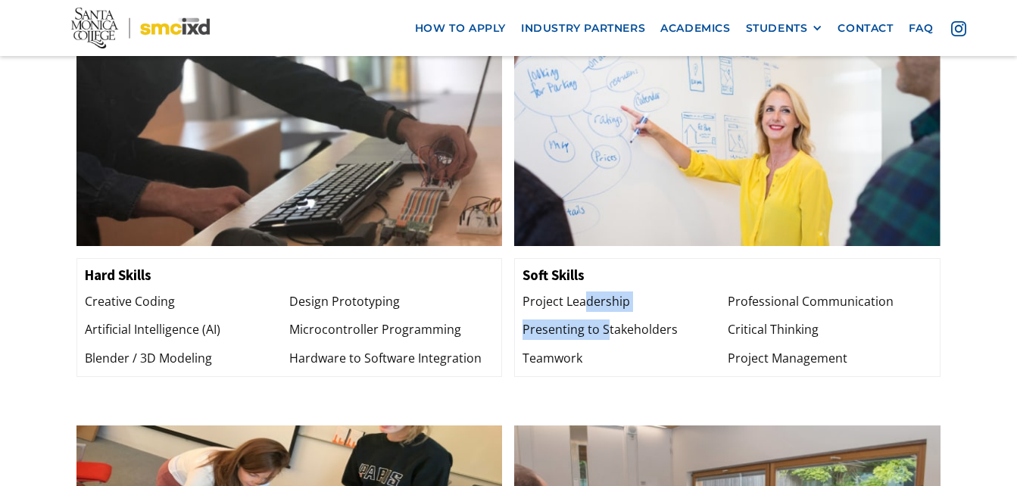
drag, startPoint x: 586, startPoint y: 242, endPoint x: 611, endPoint y: 280, distance: 46.0
click at [609, 292] on div "Project Leadership Presenting to Stakeholders Teamwork" at bounding box center [625, 330] width 205 height 77
click at [611, 320] on div "Presenting to Stakeholders" at bounding box center [625, 330] width 205 height 20
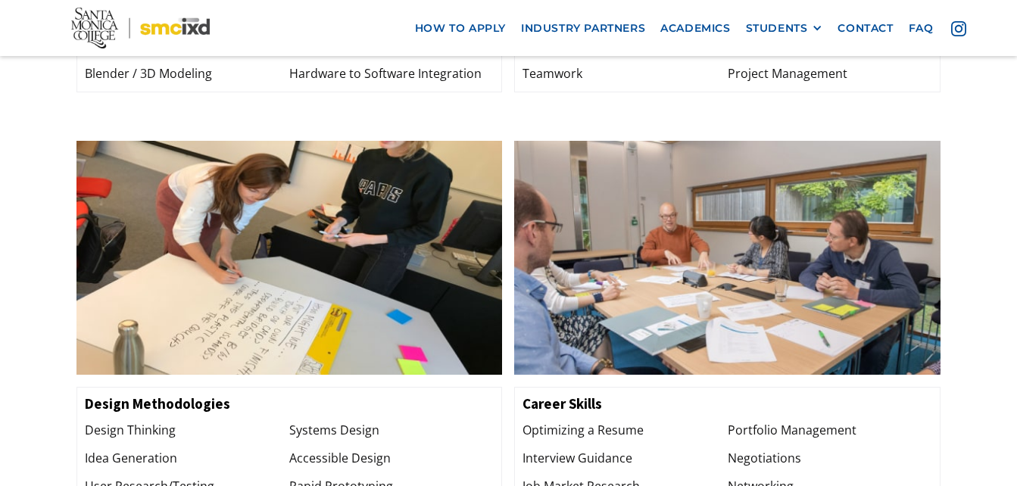
scroll to position [1969, 0]
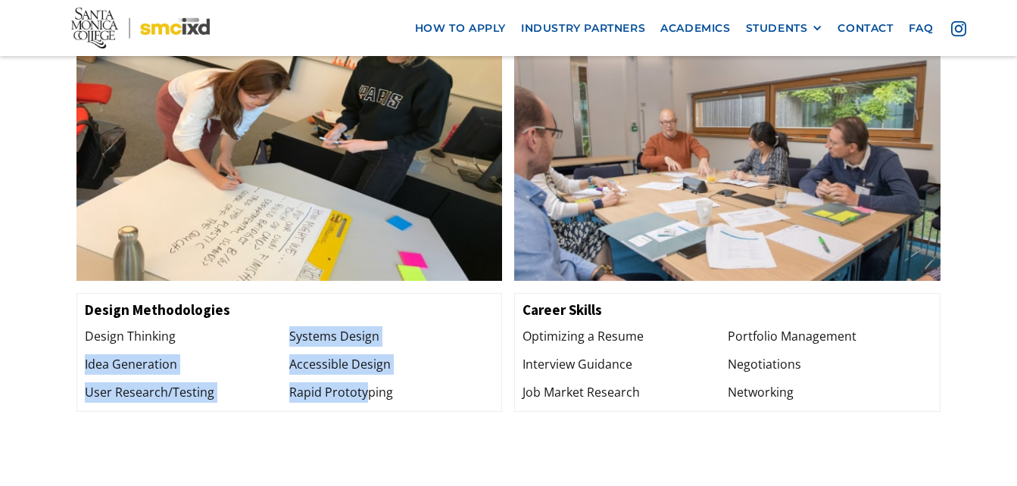
drag, startPoint x: 286, startPoint y: 290, endPoint x: 439, endPoint y: 323, distance: 156.6
click at [378, 333] on div "Design Thinking Idea Generation User Research/Testing Systems Design Accessible…" at bounding box center [290, 364] width 410 height 77
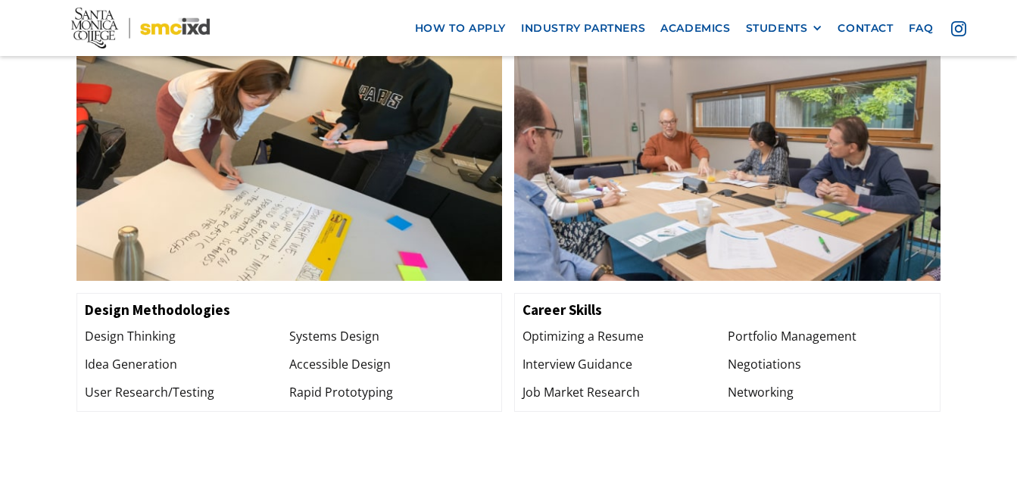
click at [485, 326] on div "Systems Design Accessible Design Rapid Prototyping" at bounding box center [391, 364] width 205 height 77
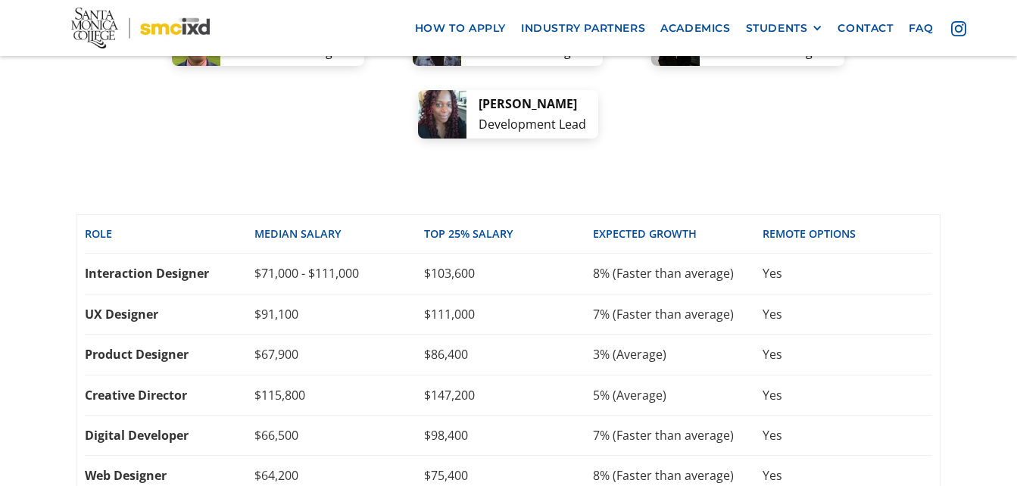
scroll to position [3257, 0]
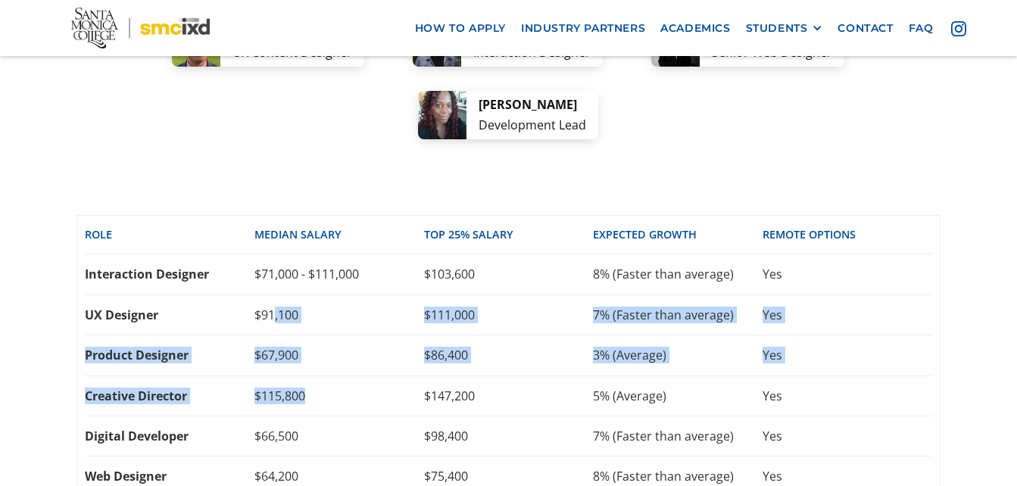
drag, startPoint x: 272, startPoint y: 257, endPoint x: 426, endPoint y: 324, distance: 168.6
click at [425, 323] on div "Role Median SALARY top 25% SALARY EXPECTED GROWTH REMOTE OPTIONS Interaction De…" at bounding box center [509, 356] width 865 height 283
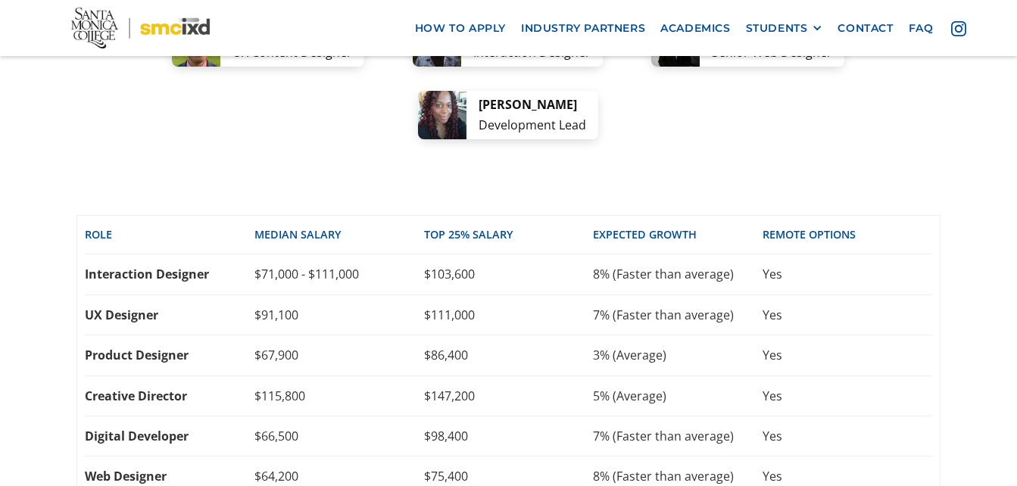
click at [434, 376] on div "Creative Director $115,800 $147,200 5% (Average) Yes" at bounding box center [509, 396] width 848 height 40
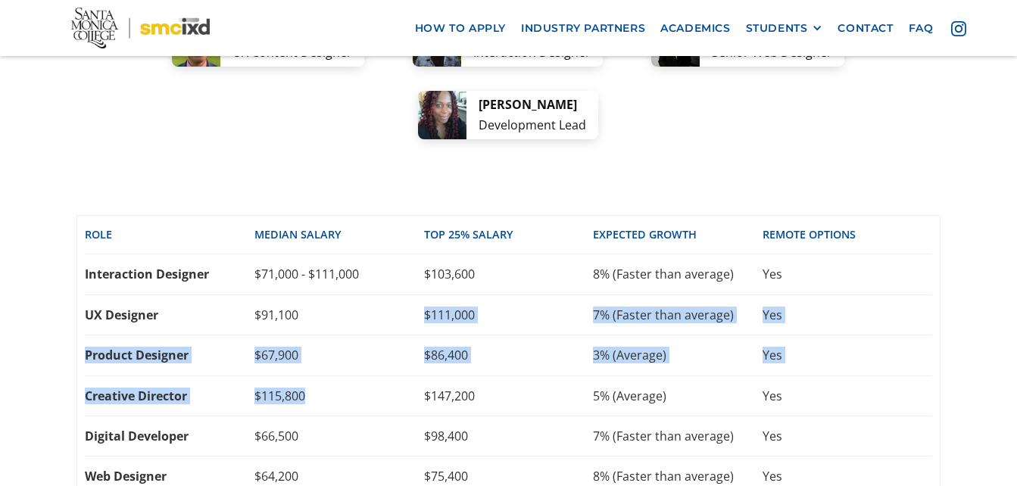
drag, startPoint x: 350, startPoint y: 242, endPoint x: 352, endPoint y: 338, distance: 95.5
click at [352, 330] on div "Role Median SALARY top 25% SALARY EXPECTED GROWTH REMOTE OPTIONS Interaction De…" at bounding box center [509, 356] width 865 height 283
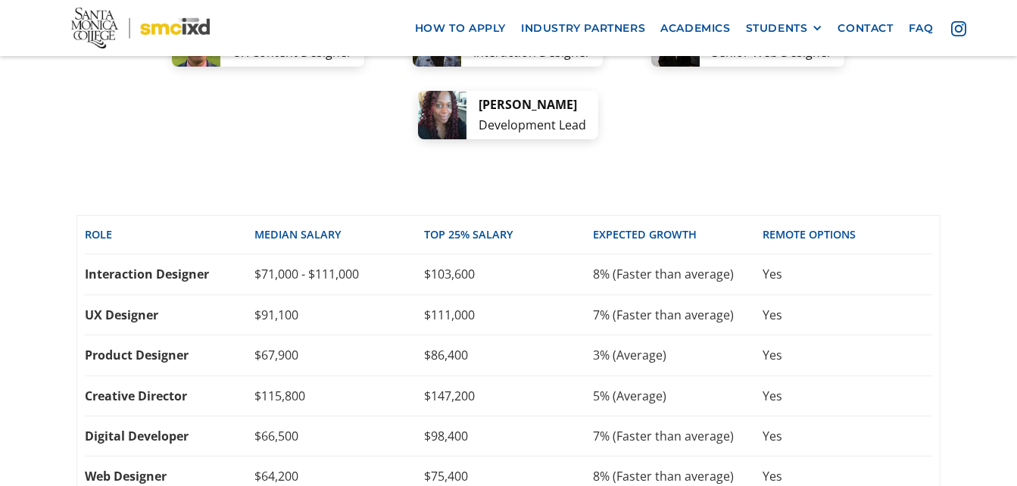
click at [345, 417] on div "Digital Developer $66,500 $98,400 7% (Faster than average) Yes" at bounding box center [509, 437] width 848 height 40
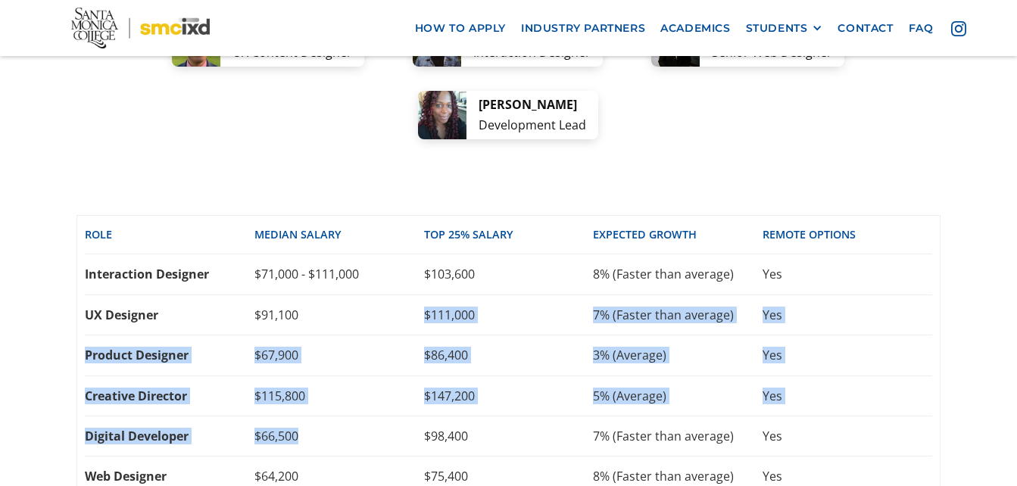
drag, startPoint x: 318, startPoint y: 248, endPoint x: 348, endPoint y: 368, distance: 123.5
click at [348, 368] on div "Role Median SALARY top 25% SALARY EXPECTED GROWTH REMOTE OPTIONS Interaction De…" at bounding box center [509, 356] width 865 height 283
click at [348, 428] on div "$66,500" at bounding box center [340, 436] width 170 height 17
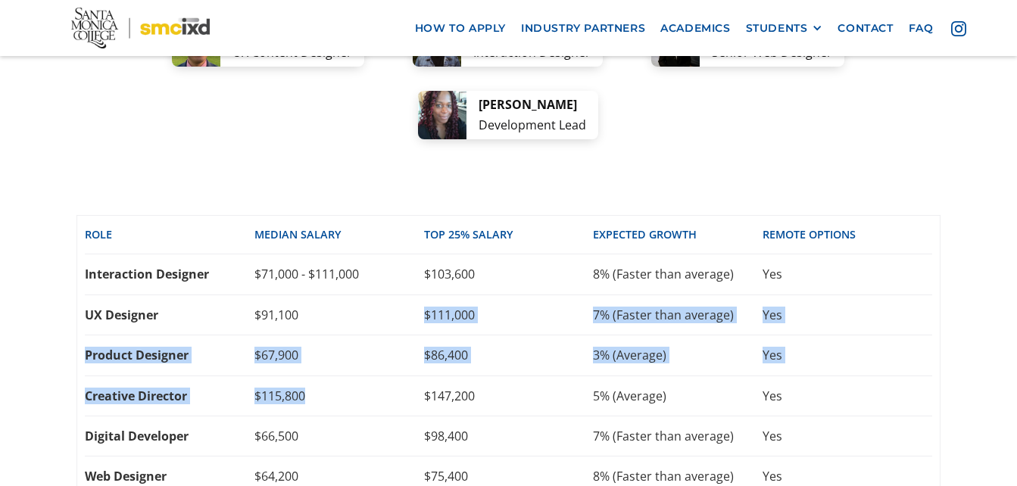
drag, startPoint x: 305, startPoint y: 248, endPoint x: 330, endPoint y: 325, distance: 81.2
click at [330, 325] on div "Role Median SALARY top 25% SALARY EXPECTED GROWTH REMOTE OPTIONS Interaction De…" at bounding box center [509, 356] width 865 height 283
click at [330, 376] on div "Creative Director $115,800 $147,200 5% (Average) Yes" at bounding box center [509, 396] width 848 height 40
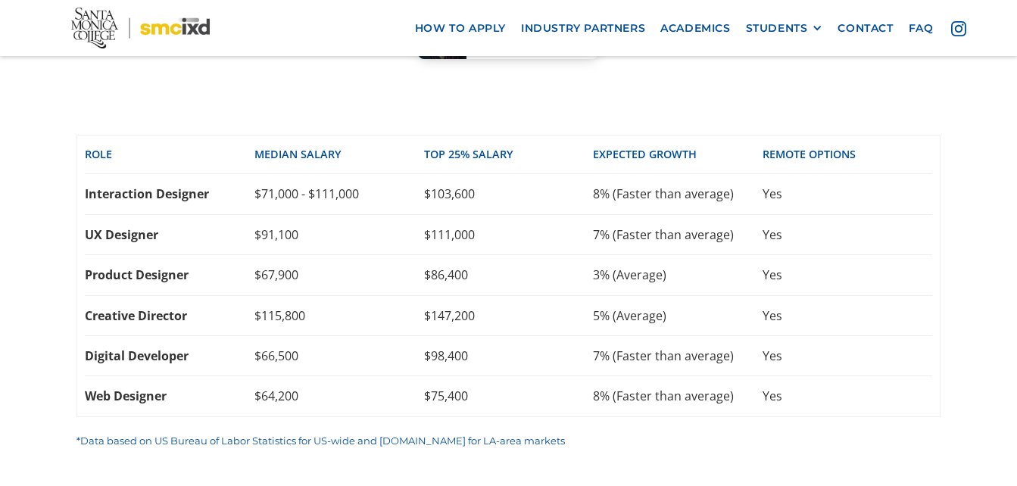
scroll to position [3333, 0]
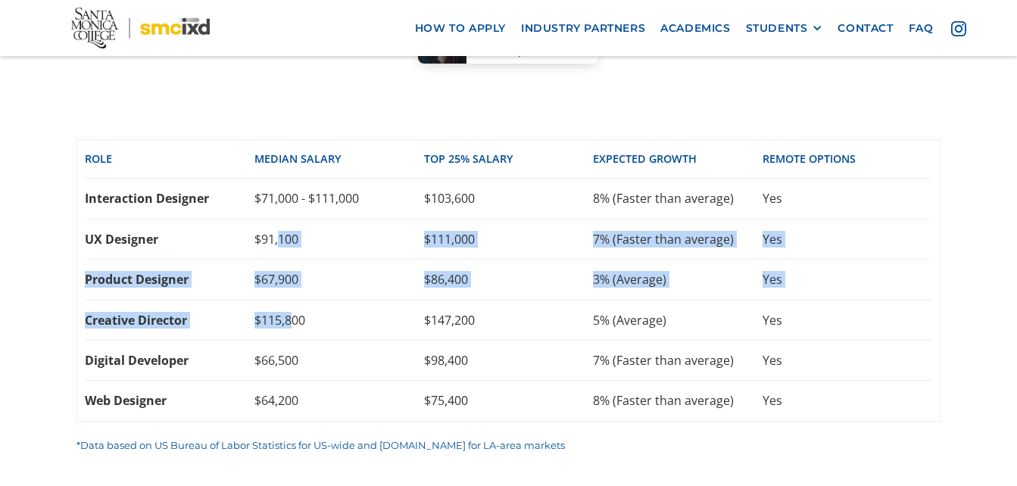
drag, startPoint x: 281, startPoint y: 189, endPoint x: 295, endPoint y: 259, distance: 71.0
click at [295, 259] on div "Role Median SALARY top 25% SALARY EXPECTED GROWTH REMOTE OPTIONS Interaction De…" at bounding box center [509, 280] width 865 height 283
click at [294, 312] on div "$115,800" at bounding box center [340, 320] width 170 height 17
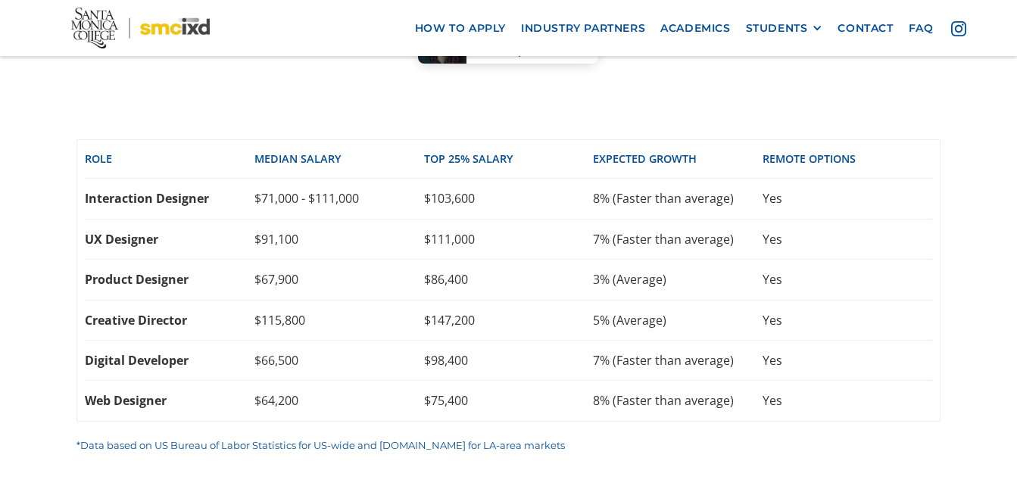
scroll to position [3712, 0]
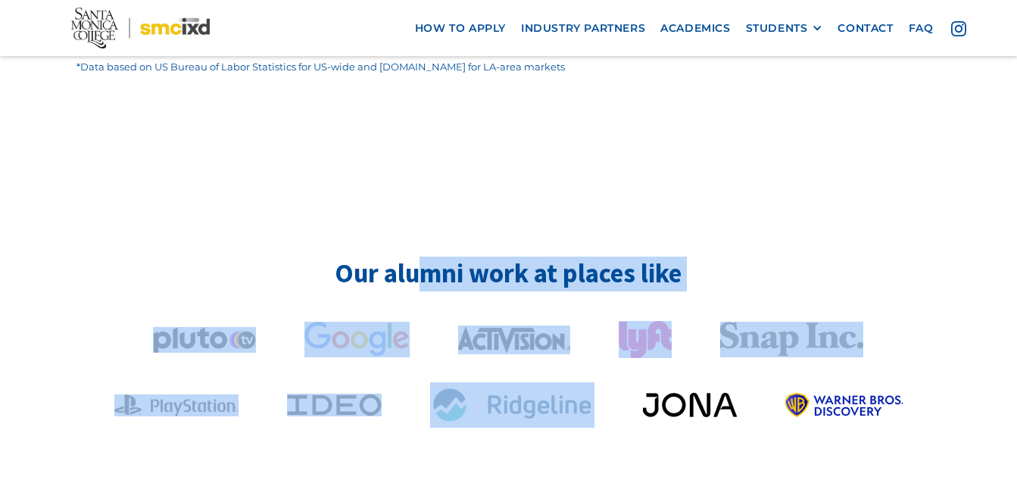
drag, startPoint x: 417, startPoint y: 219, endPoint x: 626, endPoint y: 365, distance: 255.7
click at [626, 365] on div "Our alumni work at places like Student Owned Businesses" at bounding box center [509, 440] width 865 height 367
click at [545, 257] on h2 "Our alumni work at places like" at bounding box center [509, 274] width 865 height 35
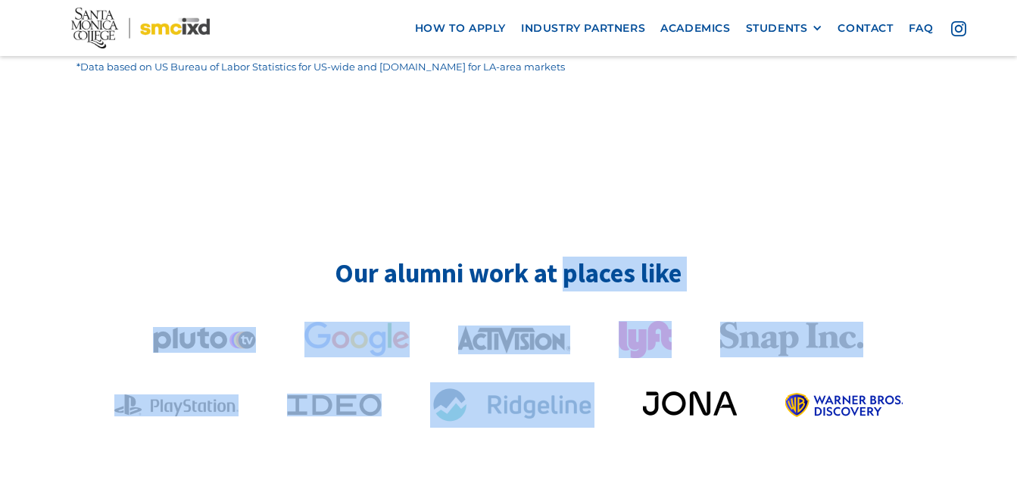
drag, startPoint x: 569, startPoint y: 200, endPoint x: 660, endPoint y: 365, distance: 188.5
click at [660, 365] on div "Our alumni work at places like Student Owned Businesses" at bounding box center [509, 440] width 865 height 367
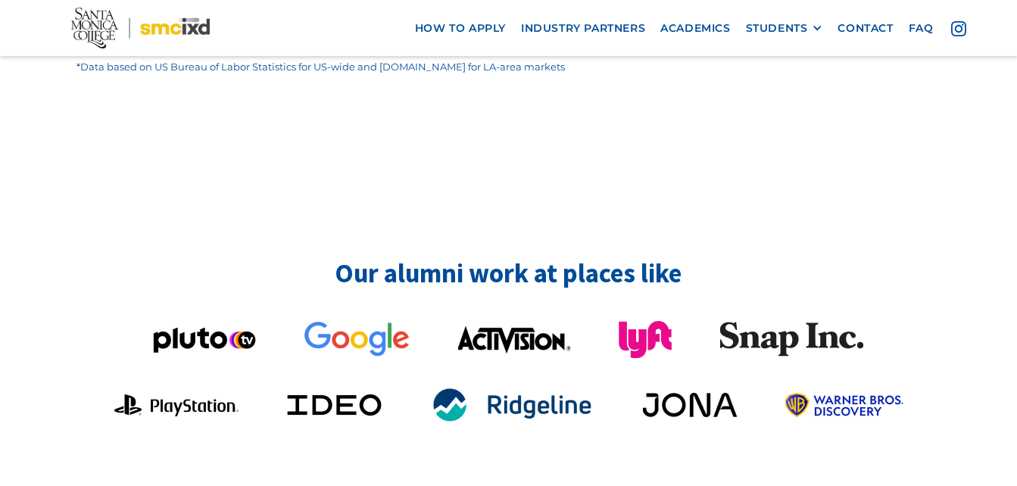
click at [558, 195] on div "Our alumni work at places like Student Owned Businesses" at bounding box center [508, 470] width 1017 height 609
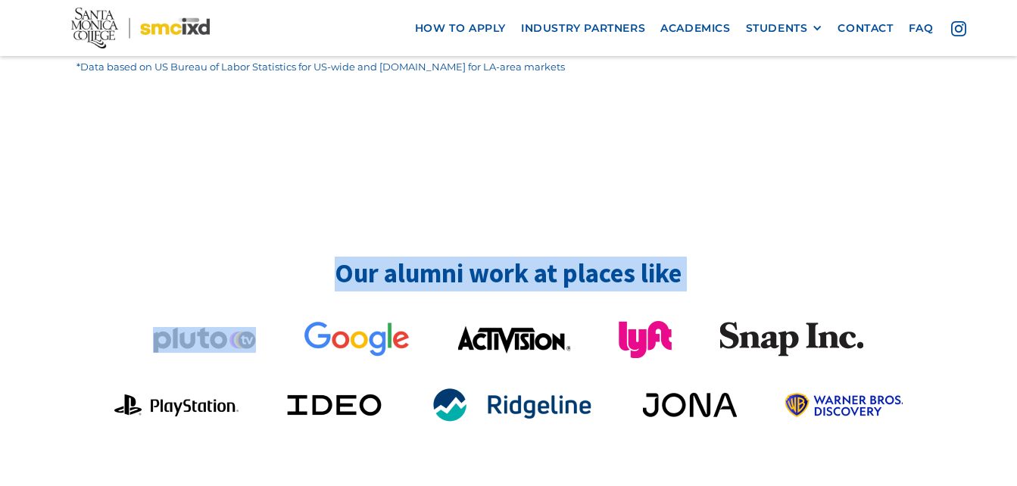
click at [558, 195] on div "Our alumni work at places like Student Owned Businesses" at bounding box center [508, 470] width 1017 height 609
click at [478, 257] on h2 "Our alumni work at places like" at bounding box center [509, 274] width 865 height 35
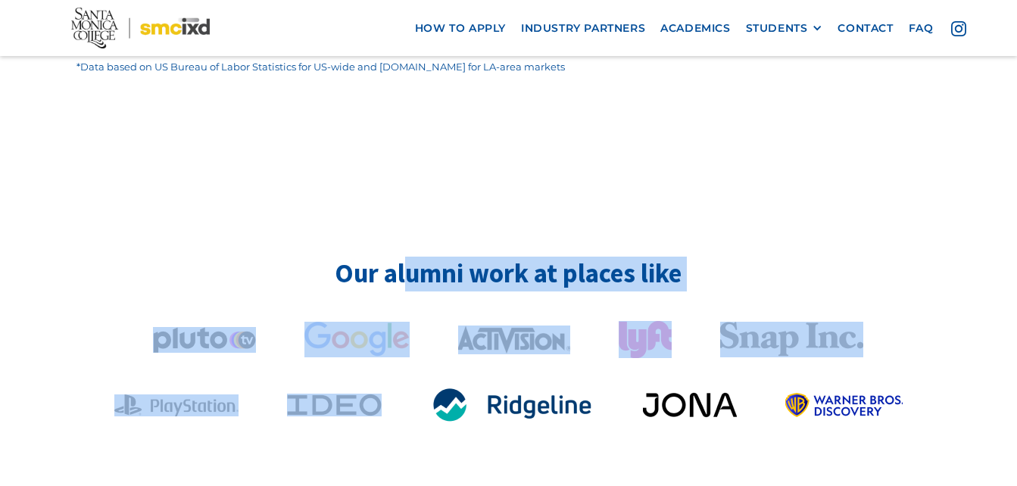
drag, startPoint x: 406, startPoint y: 215, endPoint x: 535, endPoint y: 405, distance: 229.6
click at [523, 378] on div "Our alumni work at places like Student Owned Businesses" at bounding box center [509, 440] width 865 height 367
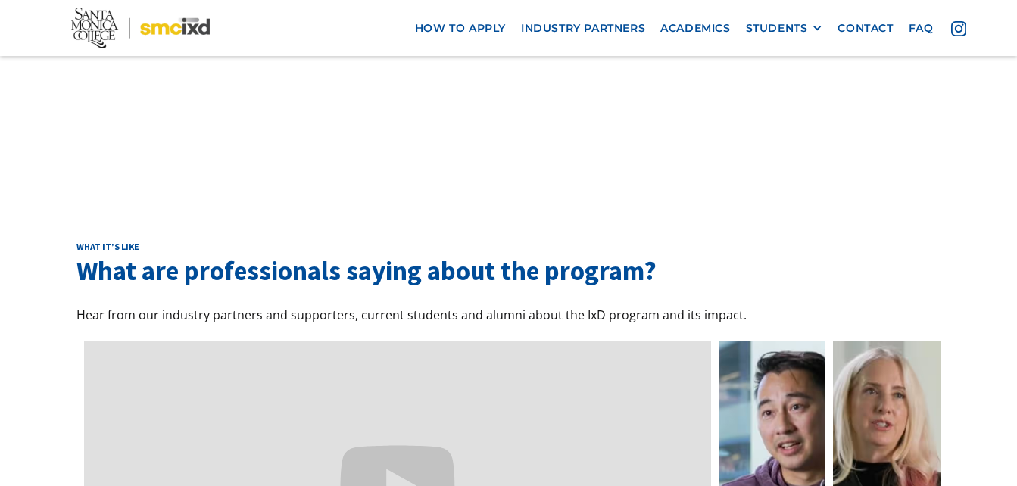
scroll to position [4393, 0]
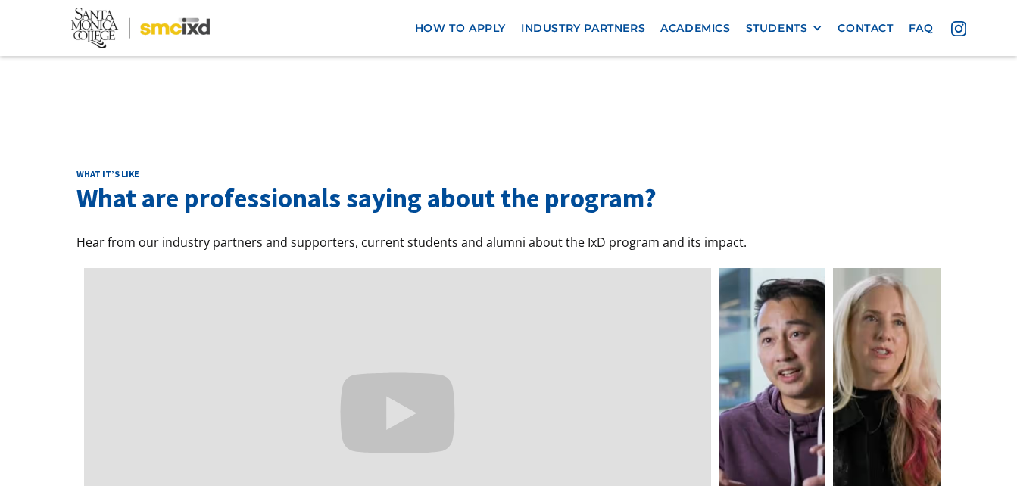
click at [350, 168] on div "What it’s like What are professionals saying about the program? Hear from our i…" at bounding box center [509, 364] width 865 height 392
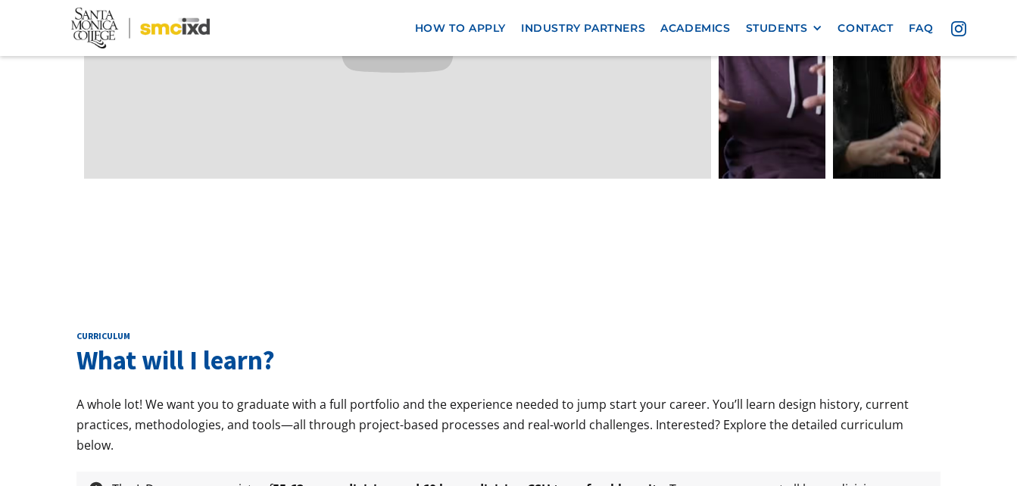
scroll to position [4848, 0]
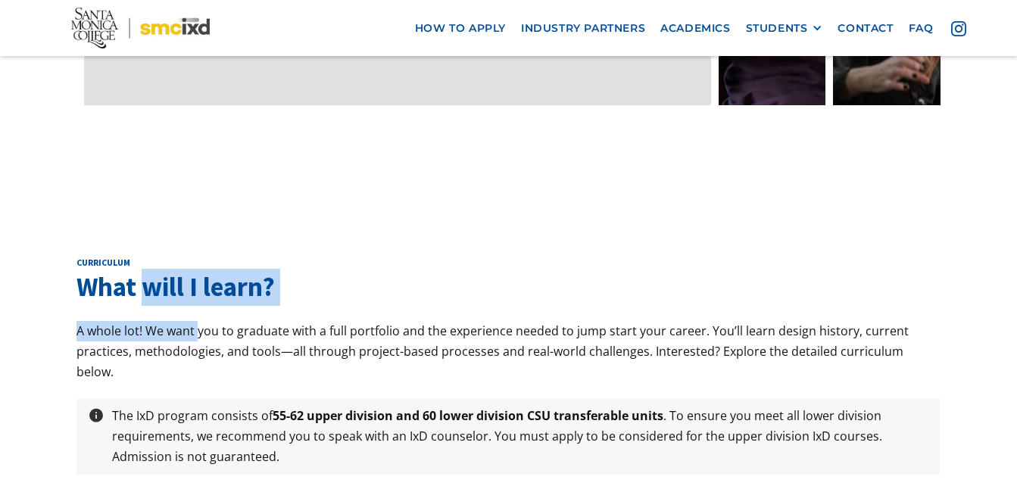
drag, startPoint x: 148, startPoint y: 221, endPoint x: 241, endPoint y: 286, distance: 112.6
click at [216, 270] on div "curriculum What will I learn? A whole lot! We want you to graduate with a full …" at bounding box center [509, 398] width 865 height 283
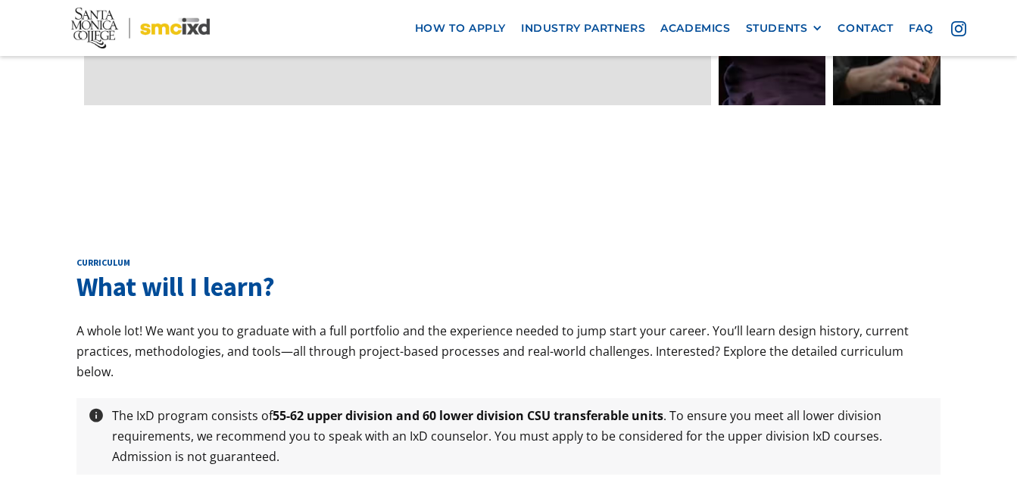
click at [270, 321] on p "A whole lot! We want you to graduate with a full portfolio and the experience n…" at bounding box center [509, 352] width 865 height 62
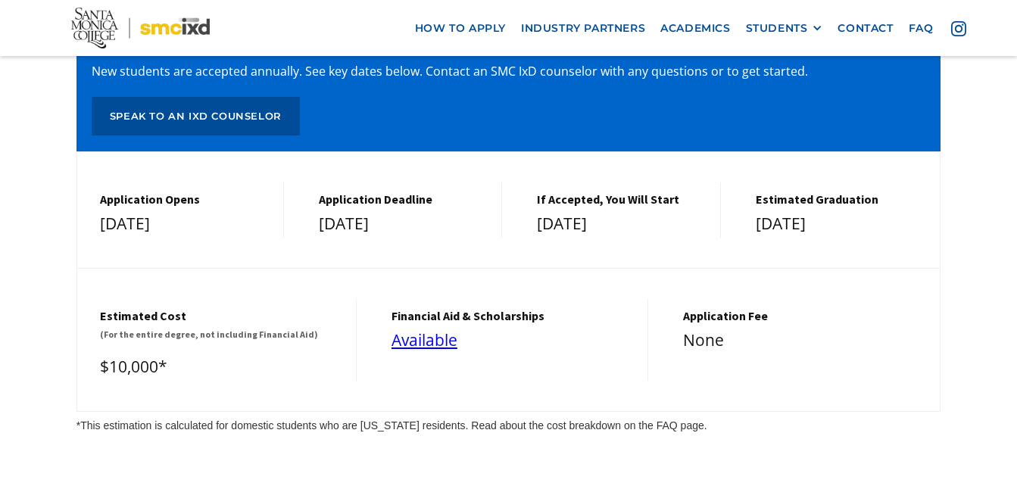
scroll to position [6363, 0]
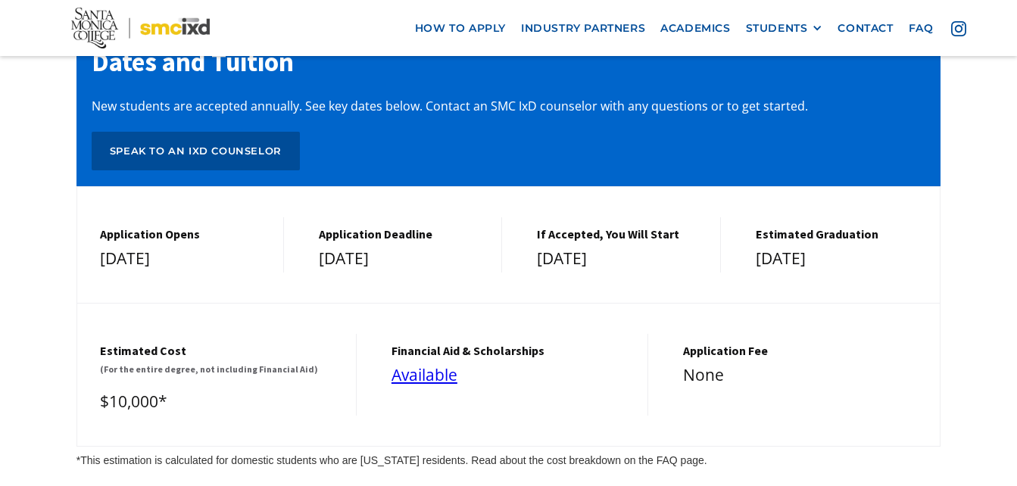
drag, startPoint x: 173, startPoint y: 175, endPoint x: 222, endPoint y: 287, distance: 122.4
click at [222, 286] on div "Application Opens [DATE] Application Deadline [DATE] If Accepted, You Will Star…" at bounding box center [509, 316] width 865 height 261
click at [233, 334] on div "Estimated cost (For the entire degree, not including Financial Aid) $10,000*" at bounding box center [217, 375] width 280 height 82
click at [215, 245] on div "[DATE]" at bounding box center [184, 258] width 168 height 27
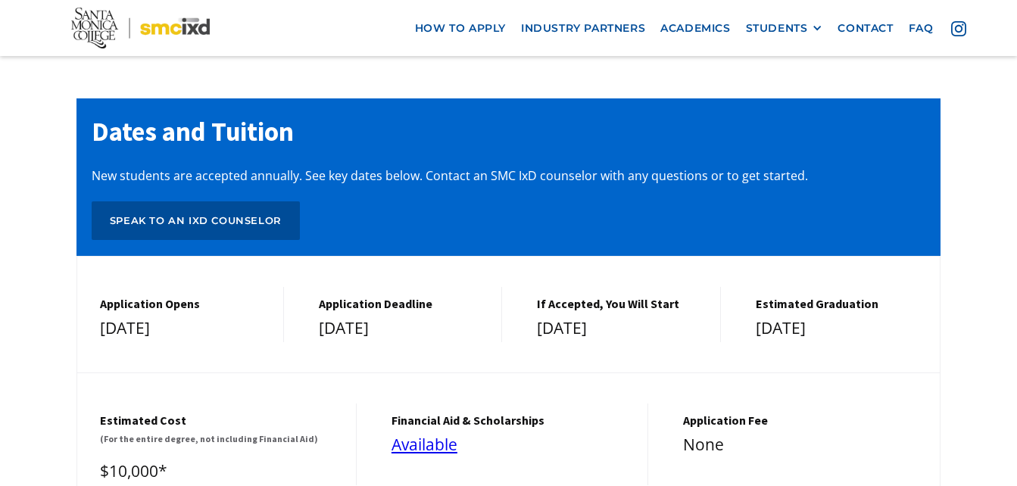
scroll to position [6211, 0]
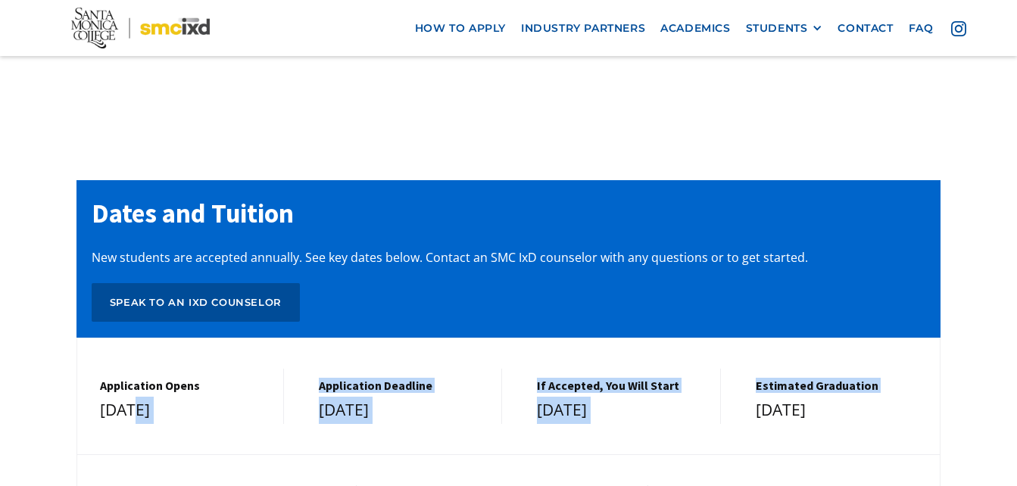
drag, startPoint x: 140, startPoint y: 329, endPoint x: 766, endPoint y: 338, distance: 625.7
click at [753, 369] on div "Application Opens [DATE] Application Deadline [DATE] If Accepted, You Will Star…" at bounding box center [509, 396] width 864 height 55
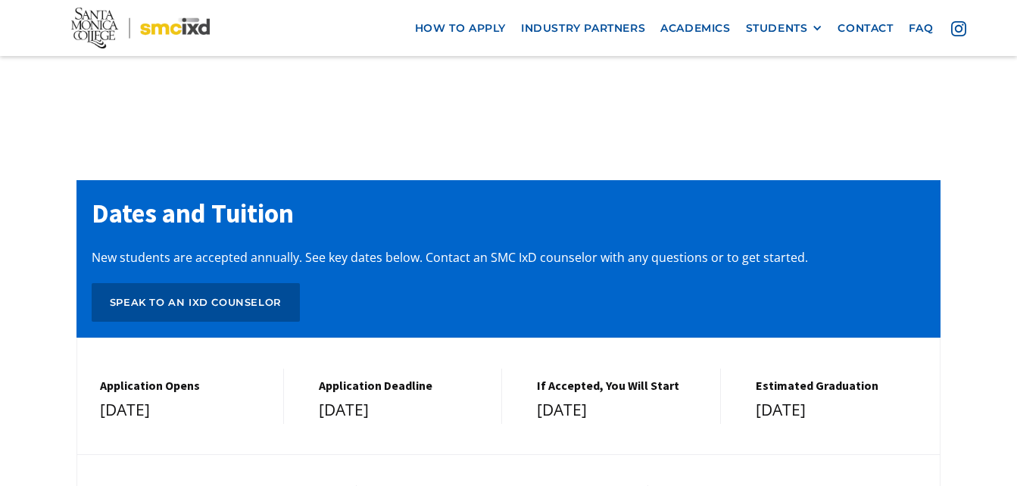
click at [790, 397] on div "[DATE]" at bounding box center [840, 410] width 169 height 27
click at [246, 379] on h5 "Application Opens" at bounding box center [184, 386] width 168 height 14
drag, startPoint x: 246, startPoint y: 301, endPoint x: 239, endPoint y: 336, distance: 36.2
click at [239, 369] on div "Application Opens [DATE]" at bounding box center [180, 396] width 207 height 55
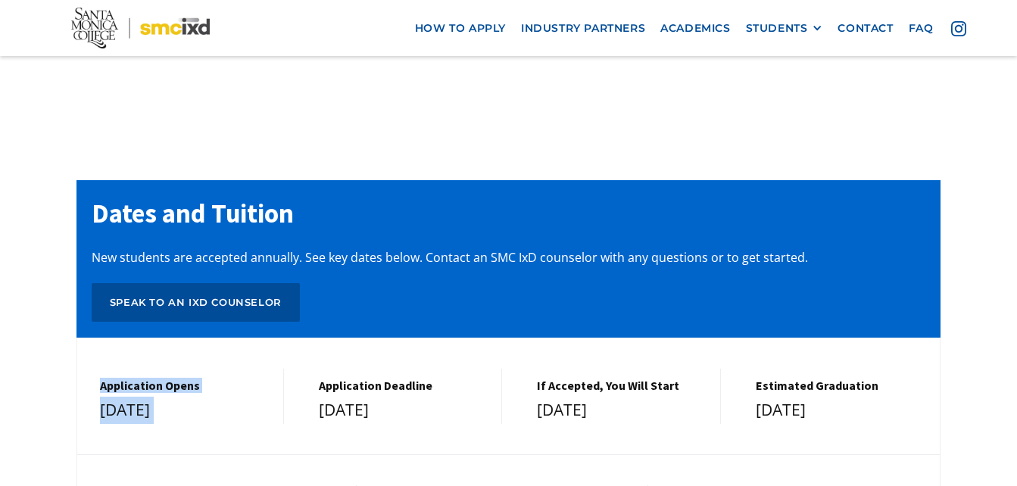
click at [239, 397] on div "[DATE]" at bounding box center [184, 410] width 168 height 27
click at [180, 369] on div "Application Opens [DATE]" at bounding box center [180, 396] width 207 height 55
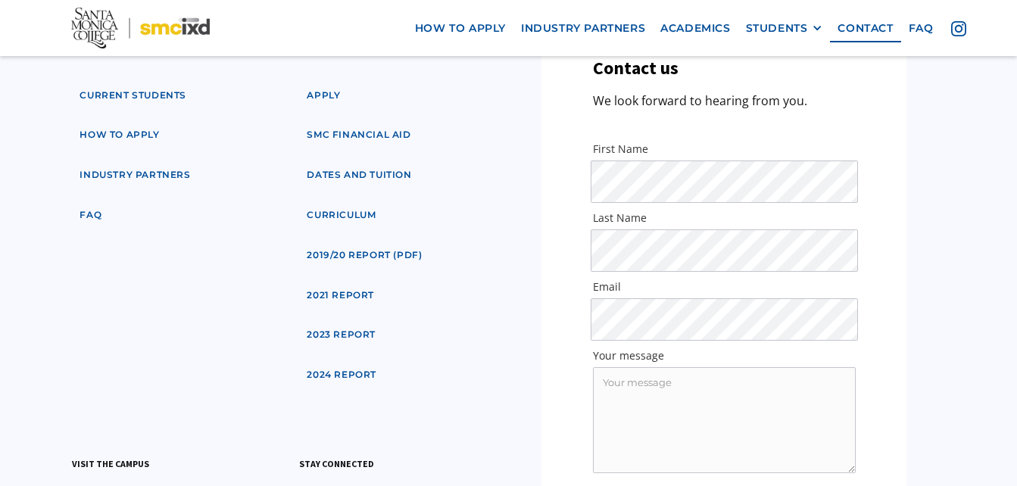
scroll to position [7243, 0]
